Goal: Find specific page/section: Find specific page/section

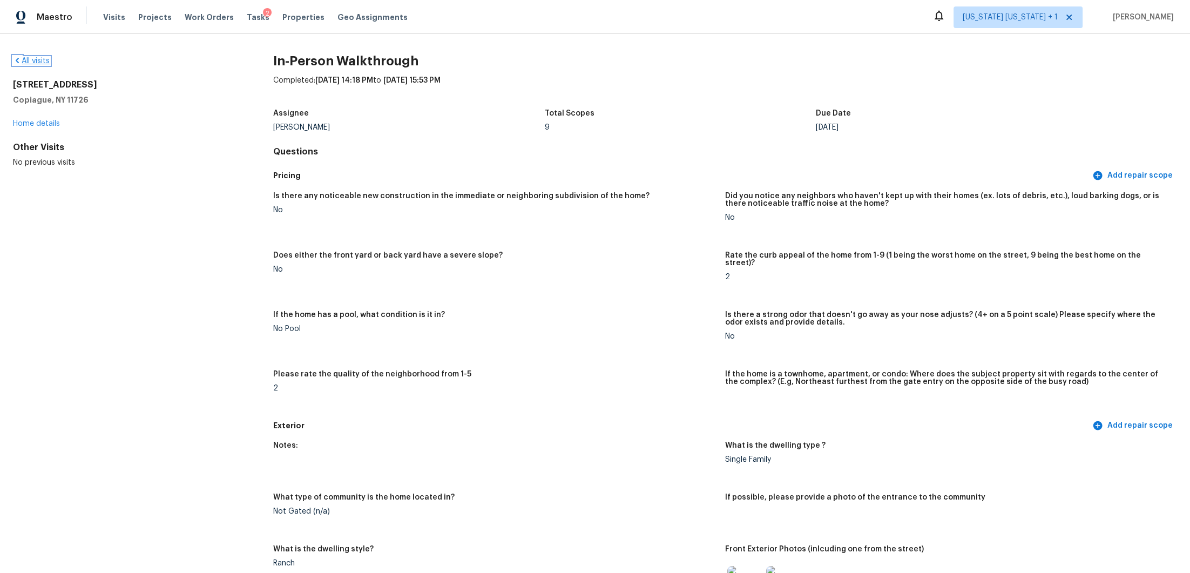
click at [44, 59] on link "All visits" at bounding box center [31, 61] width 37 height 8
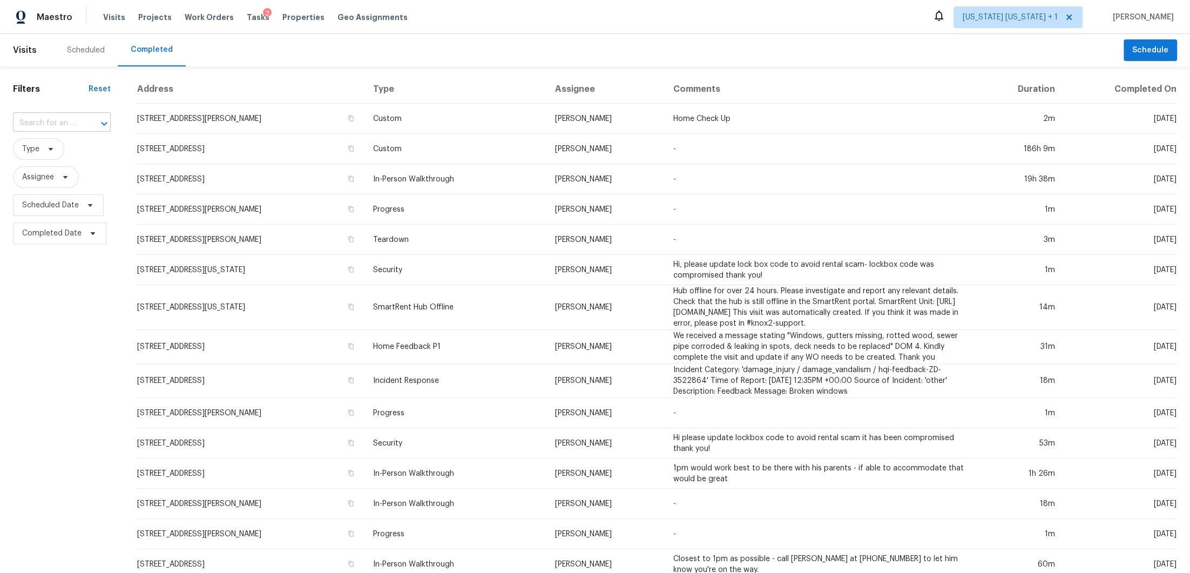
click at [68, 128] on input "text" at bounding box center [46, 123] width 67 height 17
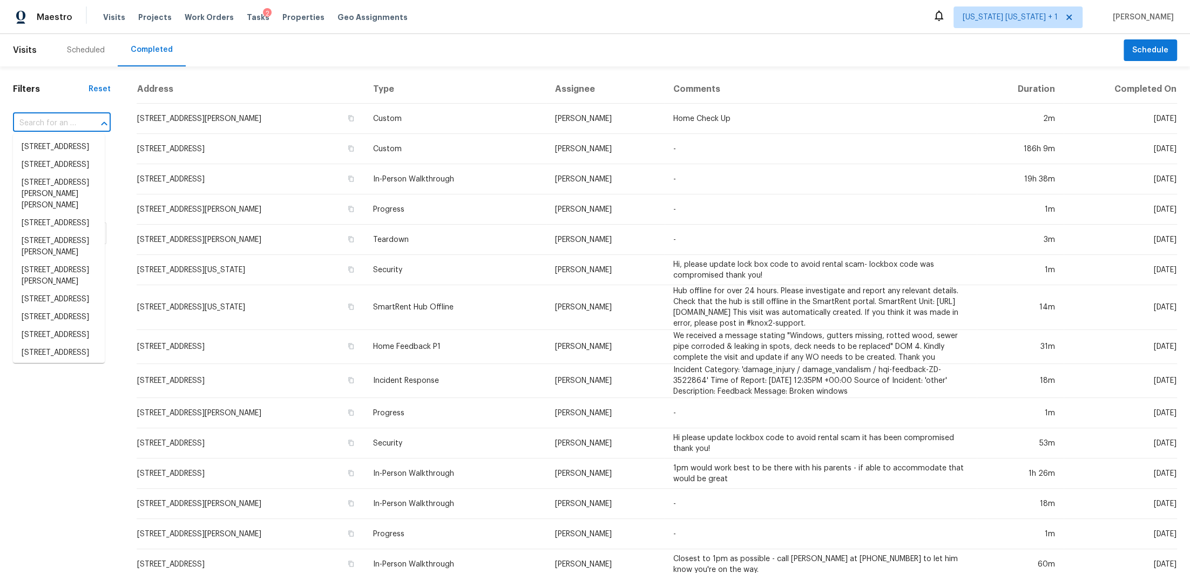
paste input "162 Starr Ave, Lowell, MA 01852"
type input "162 Starr Ave, Lowell, MA 01852"
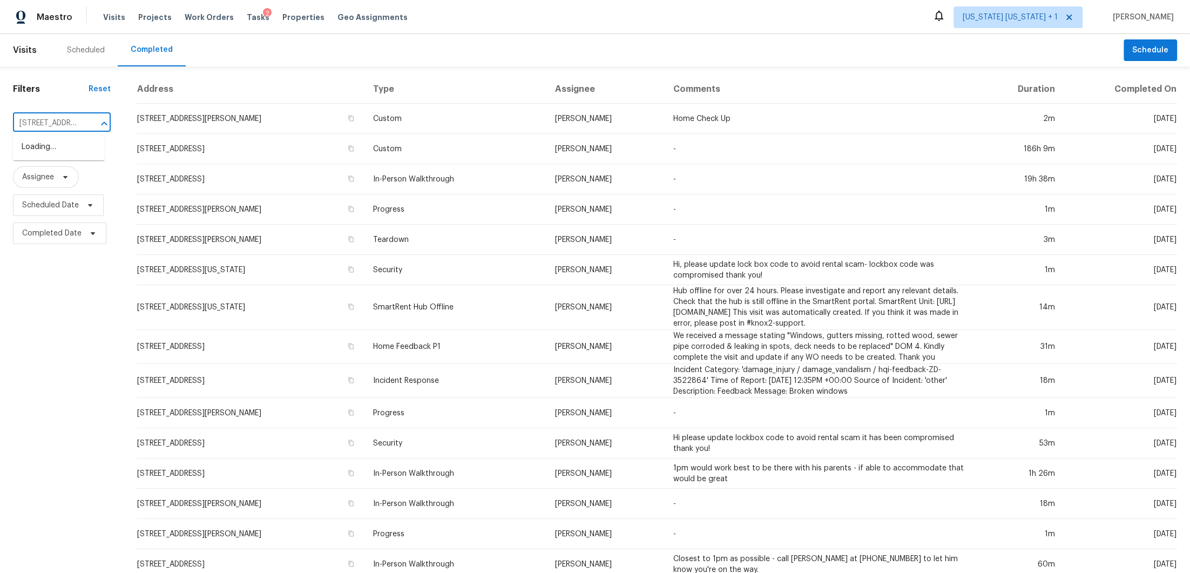
scroll to position [0, 57]
click at [59, 154] on li "162 Starr Ave, Lowell, MA 01852" at bounding box center [59, 152] width 92 height 29
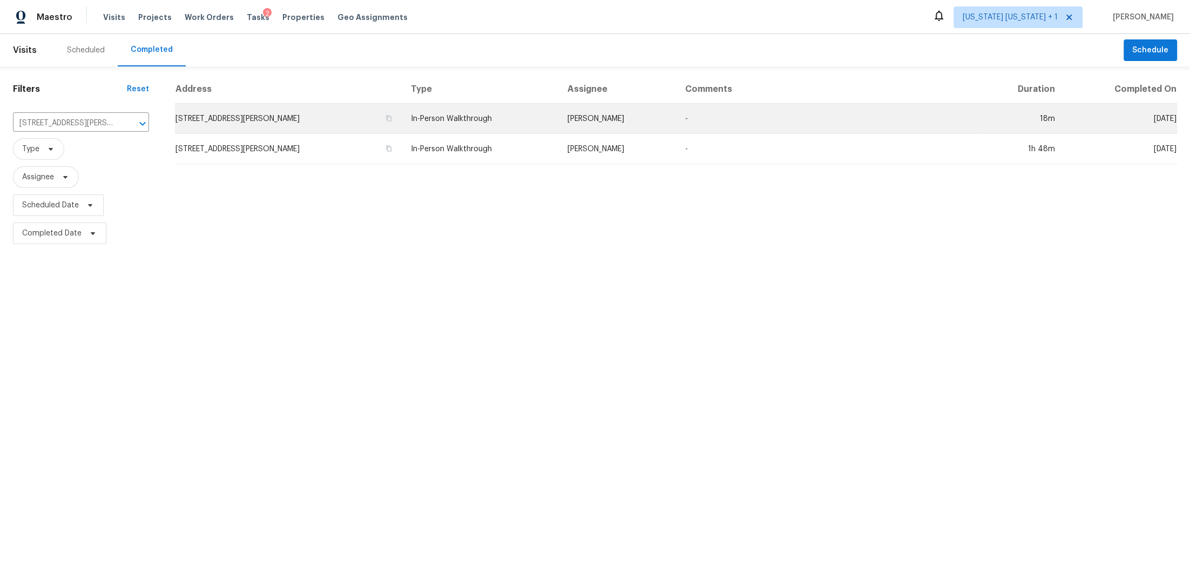
click at [322, 117] on td "162 Starr Ave, Lowell, MA 01852" at bounding box center [288, 119] width 227 height 30
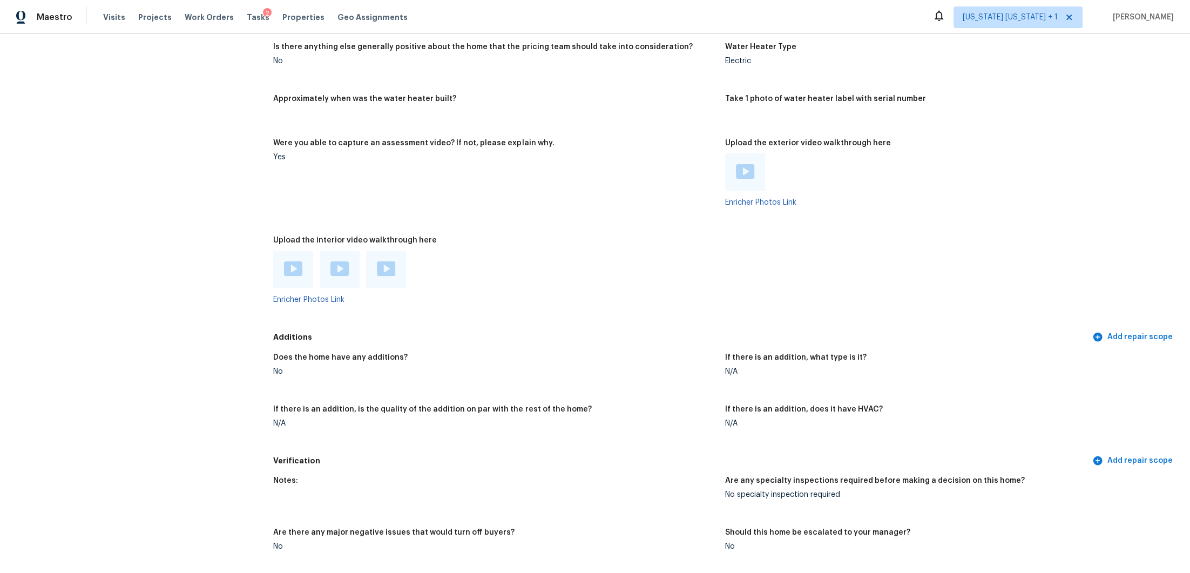
scroll to position [2017, 0]
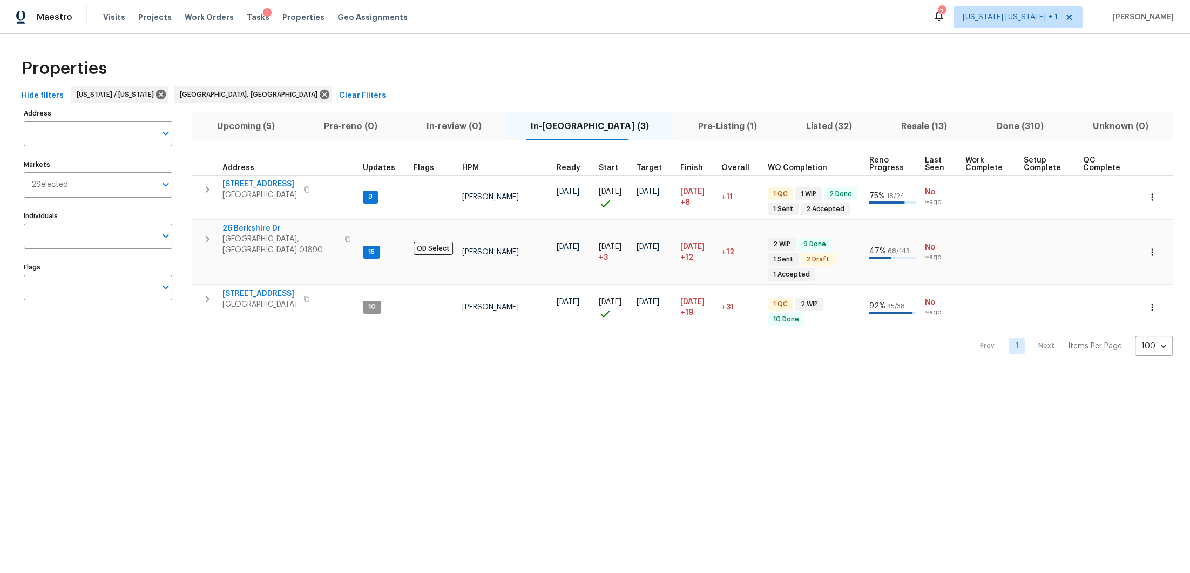
click at [680, 119] on span "Pre-Listing (1)" at bounding box center [727, 126] width 95 height 15
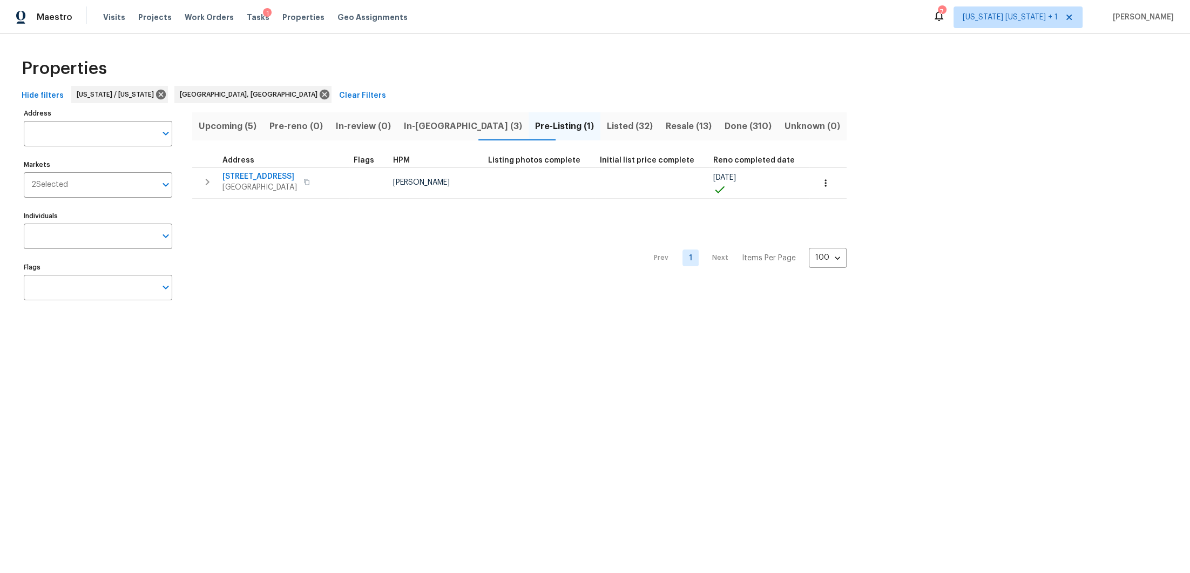
click at [431, 131] on span "In-reno (3)" at bounding box center [463, 126] width 118 height 15
